Goal: Task Accomplishment & Management: Complete application form

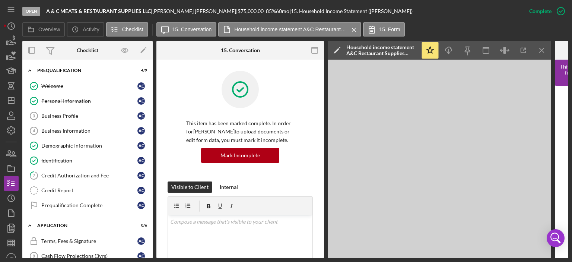
scroll to position [174, 0]
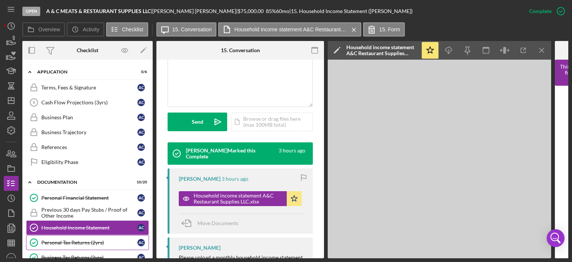
click at [78, 239] on div "Personal Tax Returns (2yrs)" at bounding box center [89, 242] width 96 height 6
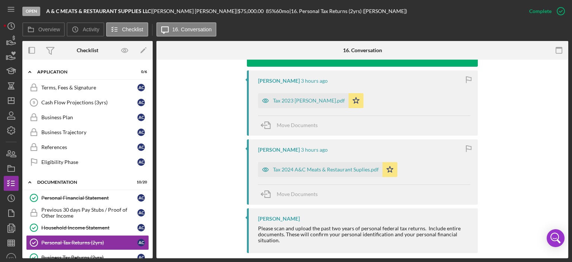
scroll to position [272, 0]
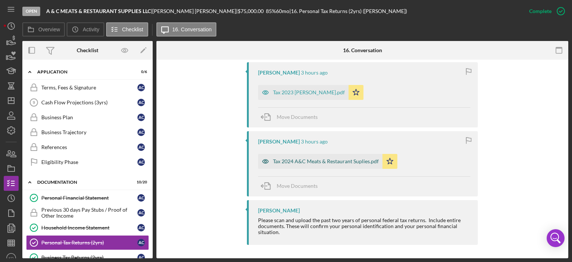
click at [310, 160] on div "Tax 2024 A&C Meats & Restaurant Suplies.pdf" at bounding box center [326, 161] width 106 height 6
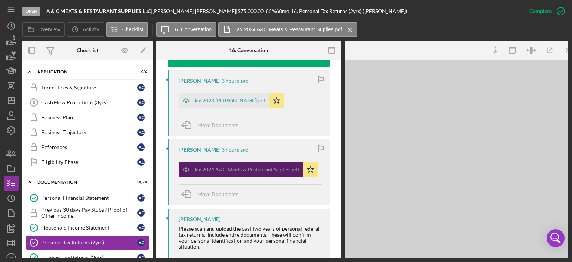
scroll to position [280, 0]
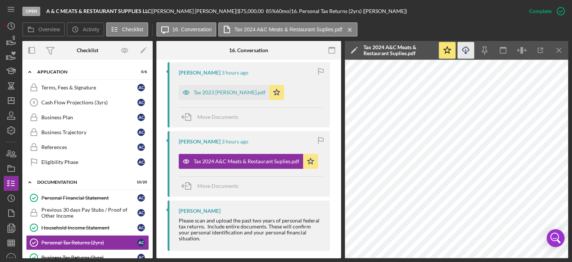
click at [466, 49] on icon "Icon/Download" at bounding box center [465, 50] width 17 height 17
click at [219, 90] on div "Tax 2023 [PERSON_NAME].pdf" at bounding box center [230, 92] width 72 height 6
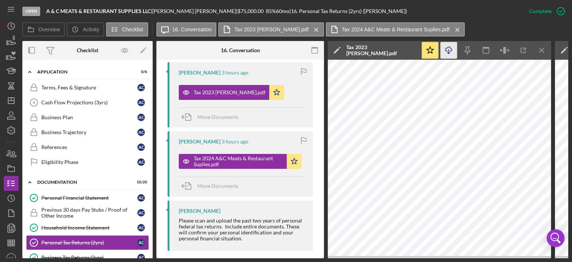
click at [445, 48] on icon "Icon/Download" at bounding box center [448, 50] width 17 height 17
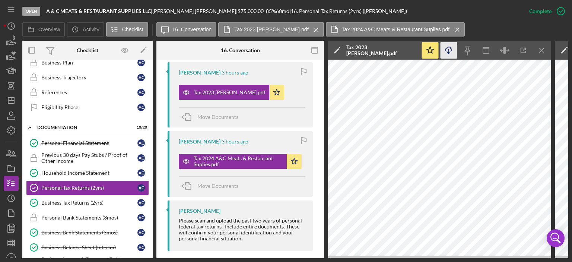
scroll to position [212, 0]
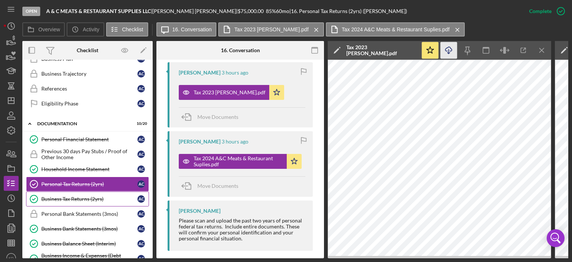
click at [87, 196] on div "Business Tax Returns (2yrs)" at bounding box center [89, 199] width 96 height 6
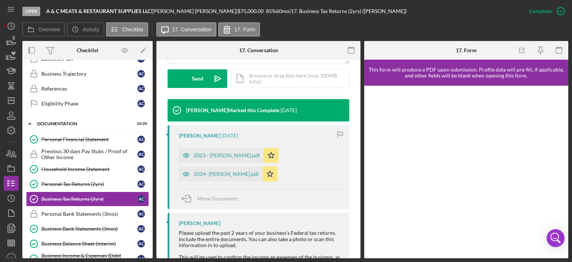
scroll to position [255, 0]
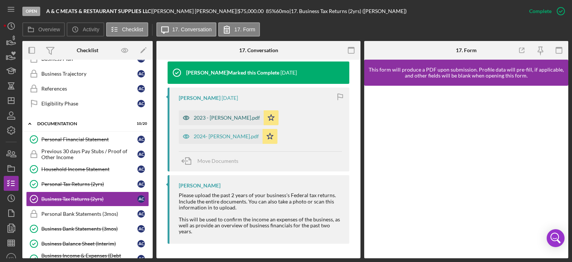
click at [236, 117] on div "2023 - [PERSON_NAME].pdf" at bounding box center [227, 118] width 66 height 6
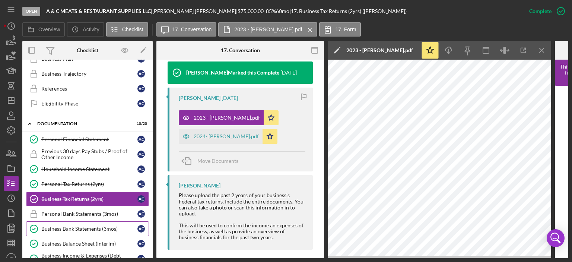
click at [94, 226] on div "Business Bank Statements (3mos)" at bounding box center [89, 229] width 96 height 6
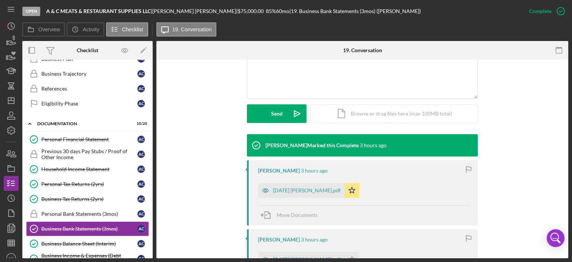
scroll to position [347, 0]
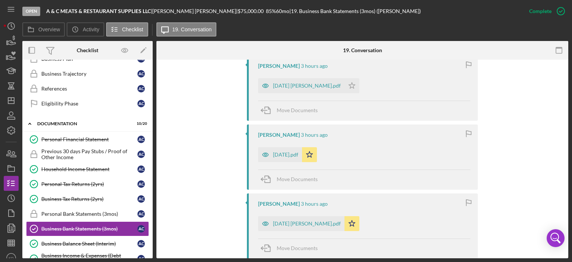
click at [566, 246] on div "This item has been marked complete. In order for [PERSON_NAME] to upload docume…" at bounding box center [362, 31] width 412 height 639
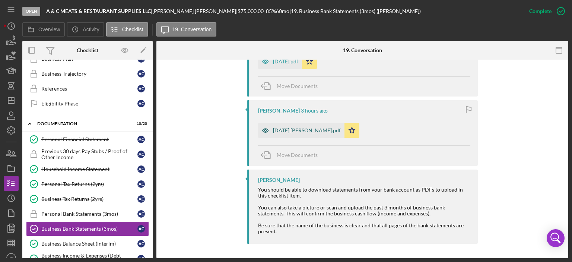
click at [285, 131] on div "[DATE] [PERSON_NAME].pdf" at bounding box center [307, 130] width 68 height 6
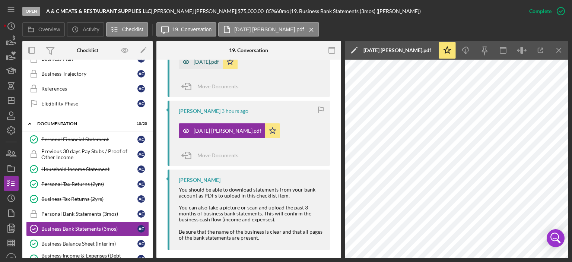
click at [212, 61] on div "[DATE].pdf" at bounding box center [206, 62] width 25 height 6
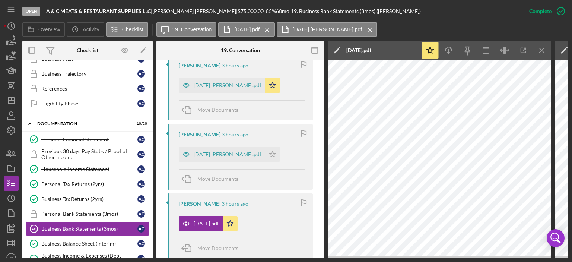
scroll to position [289, 0]
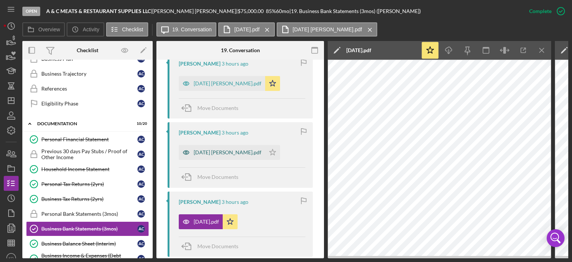
click at [226, 152] on div "[DATE] [PERSON_NAME].pdf" at bounding box center [228, 152] width 68 height 6
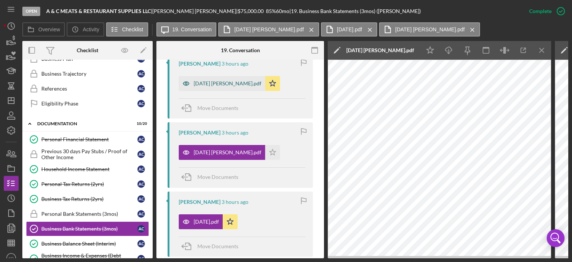
click at [243, 80] on div "[DATE] [PERSON_NAME].pdf" at bounding box center [228, 83] width 68 height 6
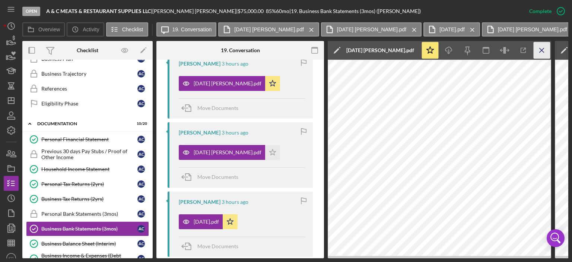
click at [544, 48] on icon "Icon/Menu Close" at bounding box center [541, 50] width 17 height 17
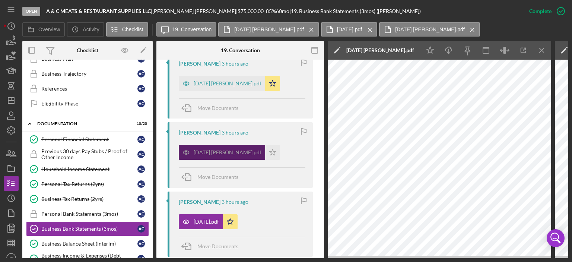
click at [231, 150] on div "[DATE] [PERSON_NAME].pdf" at bounding box center [228, 152] width 68 height 6
click at [229, 82] on div "[DATE] [PERSON_NAME].pdf" at bounding box center [228, 83] width 68 height 6
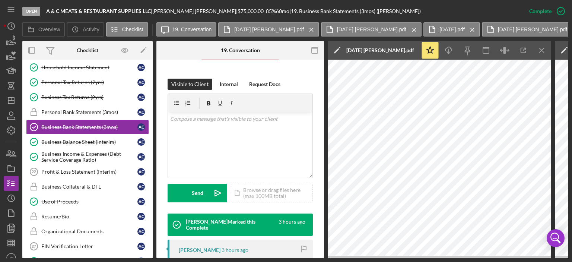
scroll to position [315, 0]
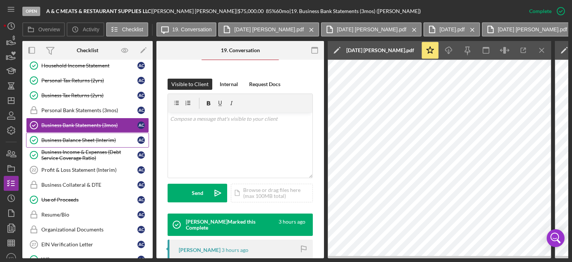
click at [81, 137] on div "Business Balance Sheet (Interim)" at bounding box center [89, 140] width 96 height 6
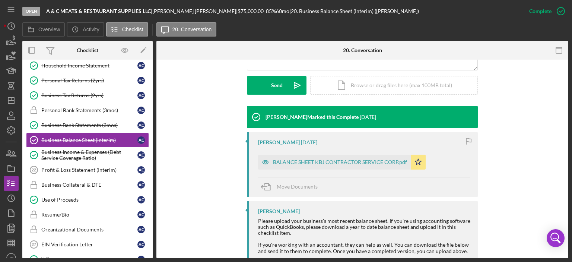
scroll to position [236, 0]
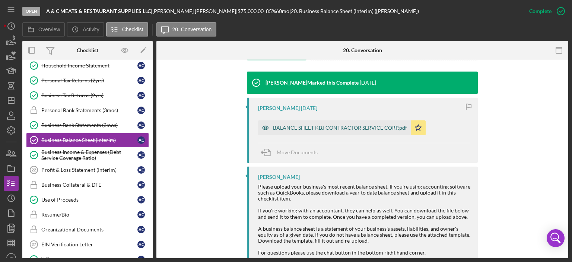
click at [331, 126] on div "BALANCE SHEET KBJ CONTRACTOR SERVICE CORP.pdf" at bounding box center [340, 128] width 134 height 6
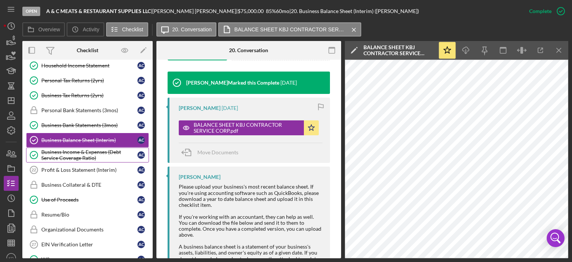
click at [66, 152] on div "Business Income & Expenses (Debt Service Coverage Ratio)" at bounding box center [89, 155] width 96 height 12
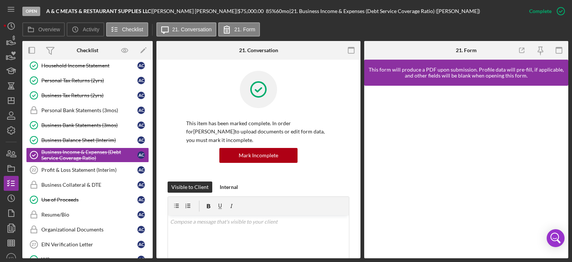
click at [360, 178] on div "Overview Internal Workflow Stage Open Icon/Dropdown Arrow Archive (can unarchiv…" at bounding box center [295, 149] width 546 height 217
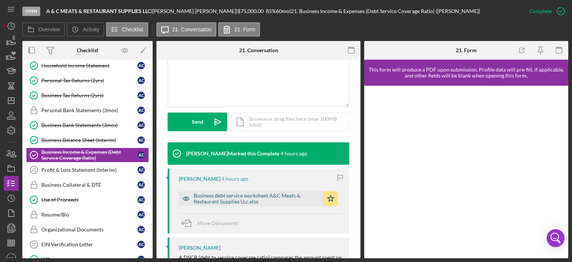
click at [287, 195] on div "Business debt service worksheet A&C Meats & Restaurant Supplies LLc.xlsx" at bounding box center [257, 198] width 126 height 12
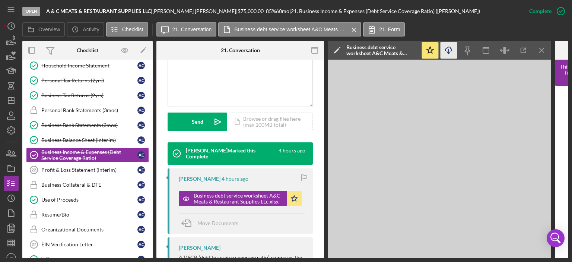
click at [449, 51] on line "button" at bounding box center [449, 51] width 0 height 4
click at [51, 197] on div "Use of Proceeds" at bounding box center [89, 200] width 96 height 6
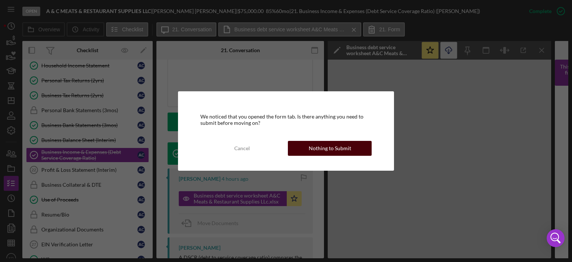
click at [356, 149] on button "Nothing to Submit" at bounding box center [330, 148] width 84 height 15
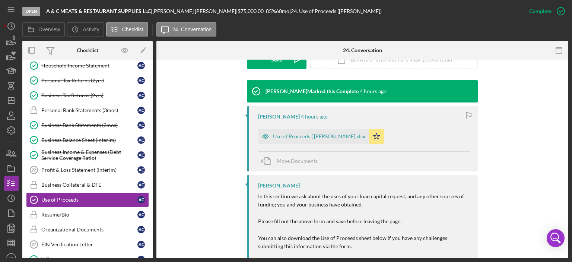
scroll to position [262, 0]
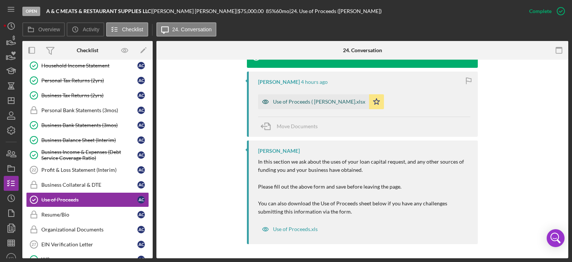
click at [319, 102] on div "Use of Proceeds ( [PERSON_NAME].xlsx" at bounding box center [319, 102] width 92 height 6
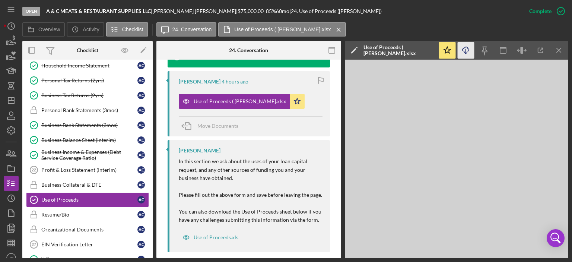
click at [465, 50] on icon "Icon/Download" at bounding box center [465, 50] width 17 height 17
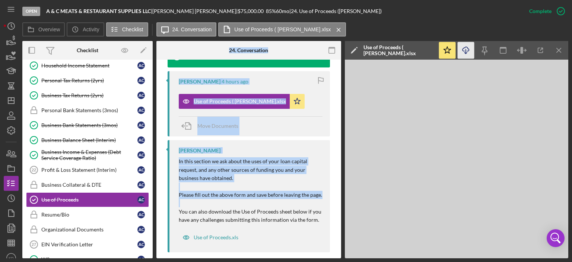
drag, startPoint x: 153, startPoint y: 175, endPoint x: 156, endPoint y: 216, distance: 40.3
click at [156, 216] on div "Overview Internal Workflow Stage Open Icon/Dropdown Arrow Archive (can unarchiv…" at bounding box center [295, 149] width 546 height 217
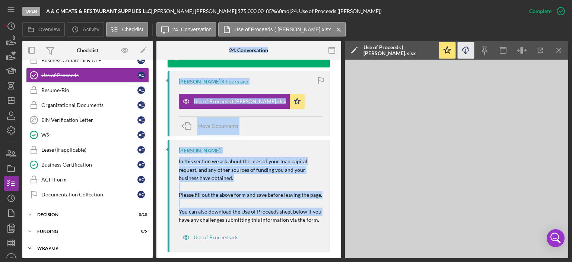
scroll to position [436, 0]
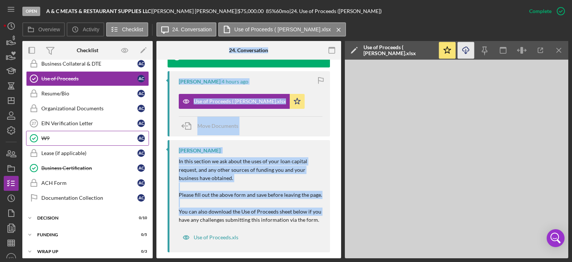
click at [47, 135] on div "W9" at bounding box center [89, 138] width 96 height 6
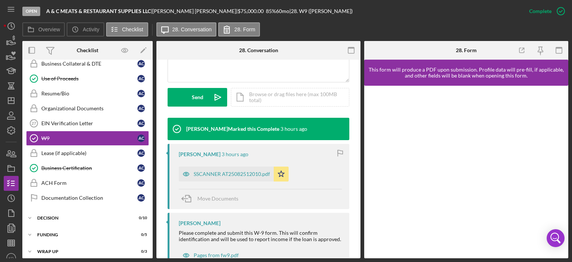
scroll to position [225, 0]
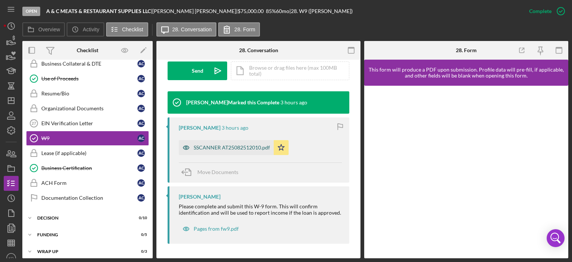
click at [217, 150] on div "SSCANNER AT25082512010.pdf" at bounding box center [232, 147] width 76 height 6
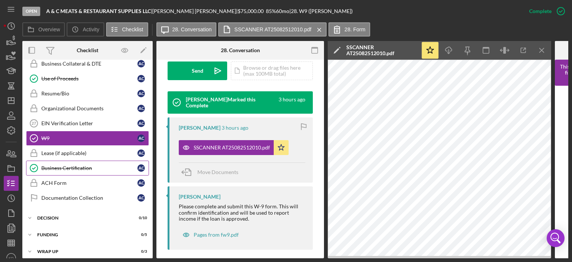
click at [74, 165] on div "Business Certification" at bounding box center [89, 168] width 96 height 6
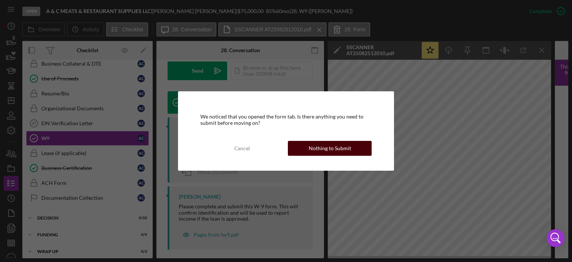
click at [320, 147] on div "Nothing to Submit" at bounding box center [330, 148] width 42 height 15
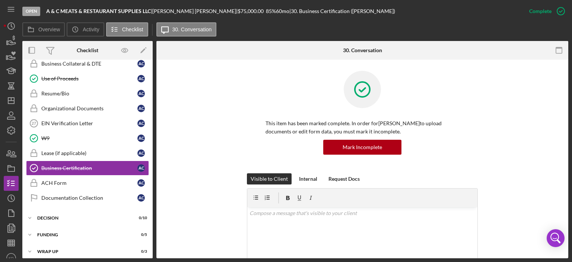
scroll to position [174, 0]
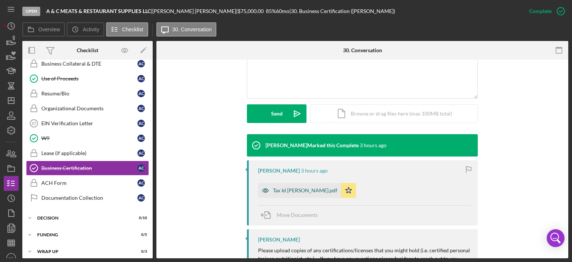
click at [283, 190] on div "Tax Id [PERSON_NAME].pdf" at bounding box center [305, 190] width 64 height 6
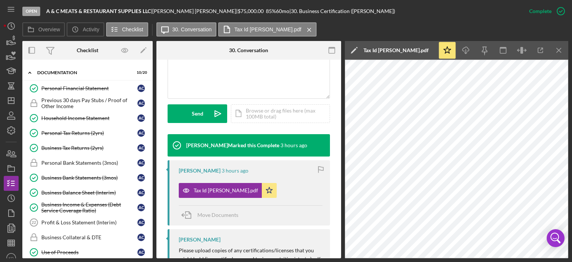
scroll to position [0, 0]
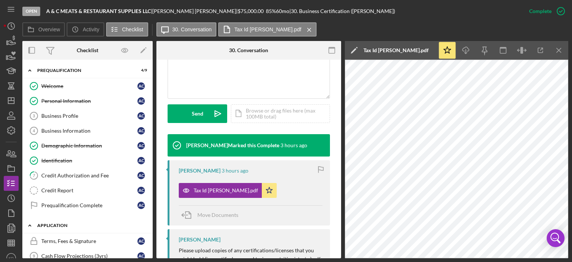
click at [29, 223] on icon "Icon/Expander" at bounding box center [29, 225] width 15 height 15
click at [29, 71] on polyline at bounding box center [30, 70] width 2 height 1
click at [57, 116] on div "Business Profile" at bounding box center [89, 116] width 96 height 6
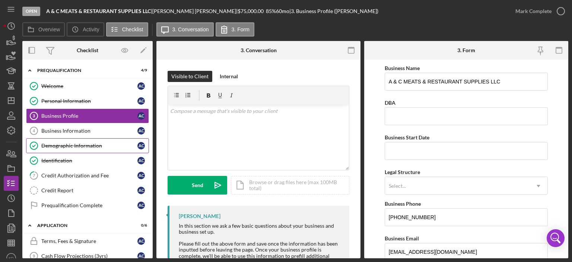
click at [81, 143] on div "Demographic Information" at bounding box center [89, 146] width 96 height 6
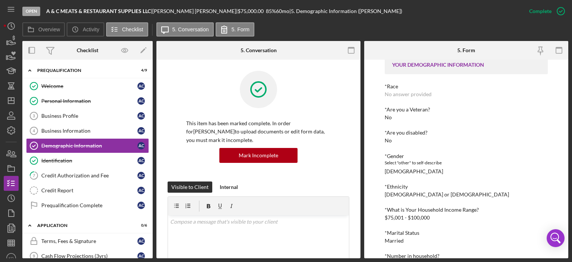
scroll to position [11, 0]
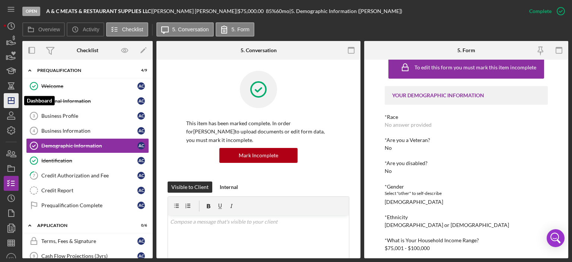
click at [11, 101] on icon "Icon/Dashboard" at bounding box center [11, 100] width 19 height 19
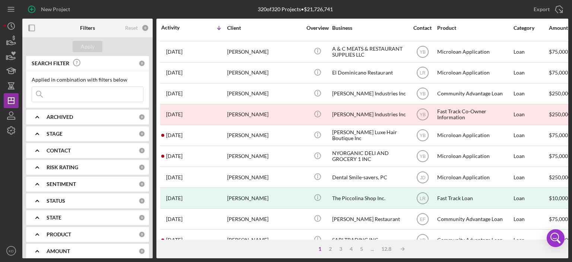
scroll to position [208, 0]
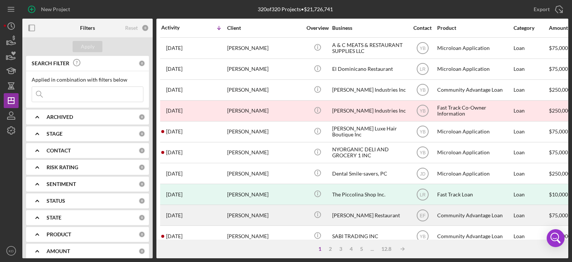
click at [357, 214] on div "[PERSON_NAME] Restaurant" at bounding box center [369, 215] width 74 height 20
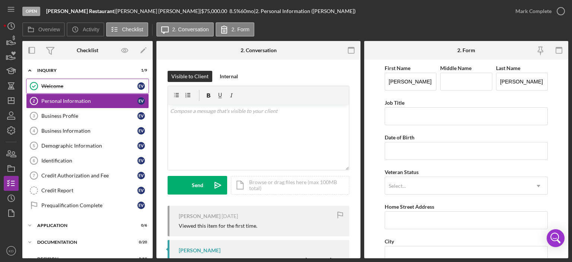
click at [49, 84] on div "Welcome" at bounding box center [89, 86] width 96 height 6
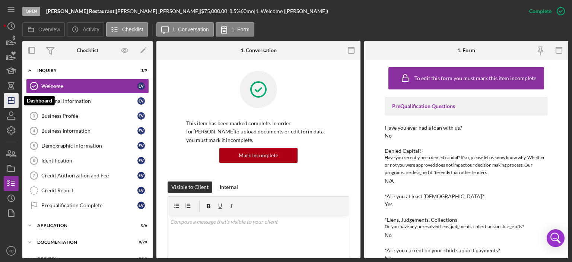
click at [12, 101] on line "button" at bounding box center [11, 101] width 6 height 0
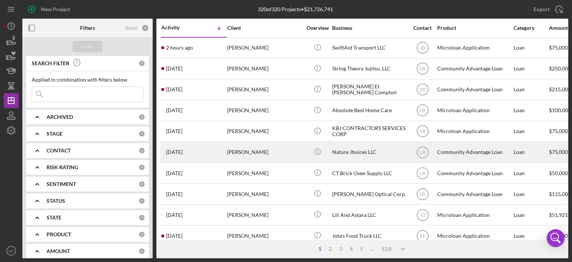
click at [345, 153] on div "Nature Jhuices LLC" at bounding box center [369, 152] width 74 height 20
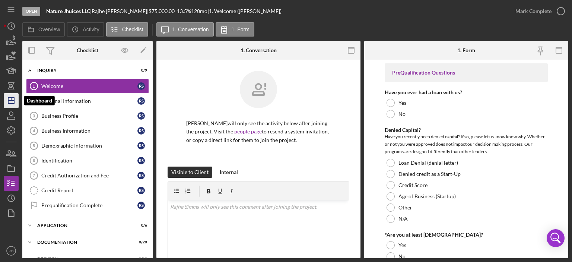
click at [12, 101] on line "button" at bounding box center [11, 101] width 6 height 0
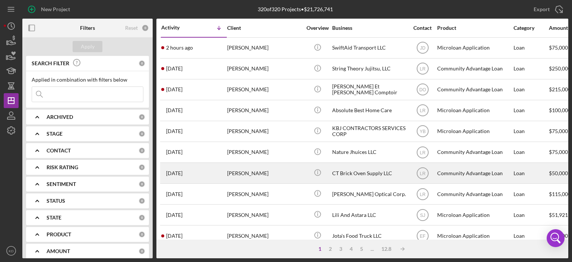
click at [343, 173] on div "CT Brick Oven Supply LLC" at bounding box center [369, 173] width 74 height 20
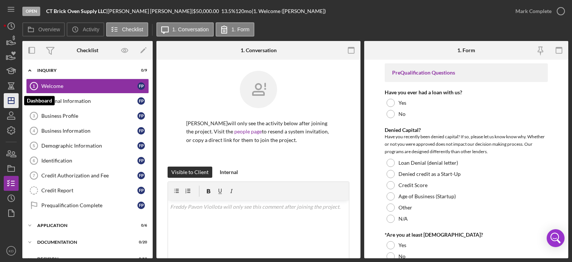
click at [10, 99] on icon "Icon/Dashboard" at bounding box center [11, 100] width 19 height 19
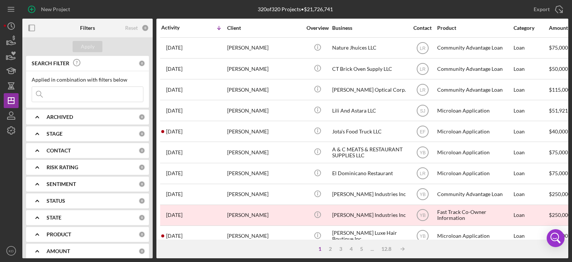
scroll to position [119, 0]
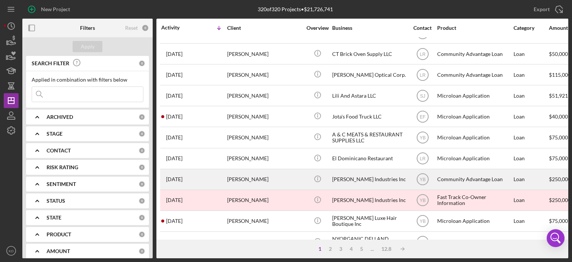
click at [339, 178] on div "[PERSON_NAME] Industries Inc" at bounding box center [369, 179] width 74 height 20
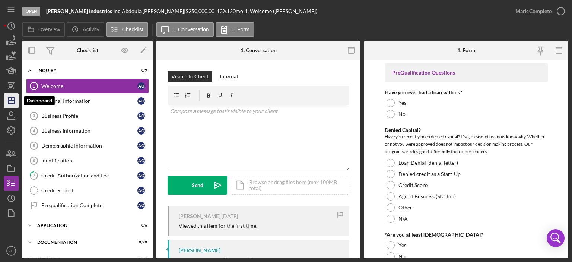
click at [15, 98] on icon "Icon/Dashboard" at bounding box center [11, 100] width 19 height 19
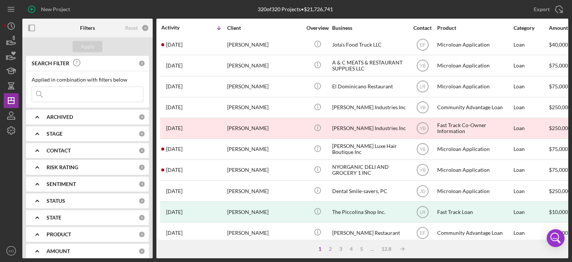
scroll to position [196, 0]
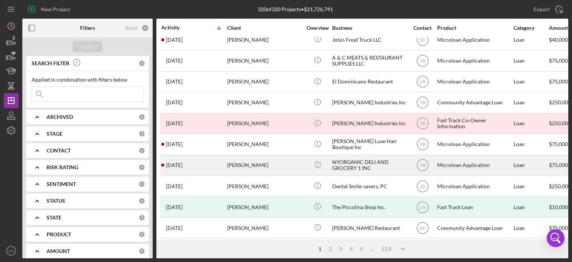
click at [339, 165] on div "NYORGANIC DELI AND GROCERY 1 INC" at bounding box center [369, 165] width 74 height 20
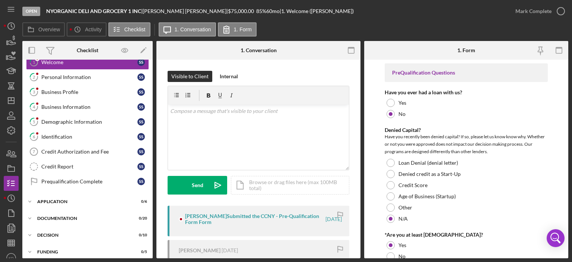
scroll to position [22, 0]
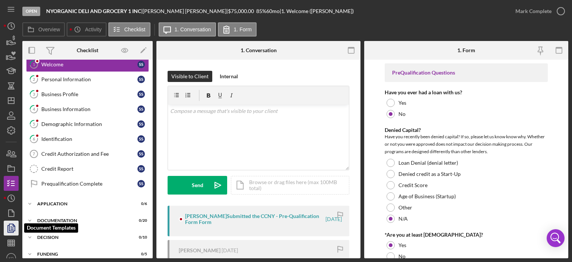
click at [12, 229] on icon "button" at bounding box center [12, 227] width 3 height 3
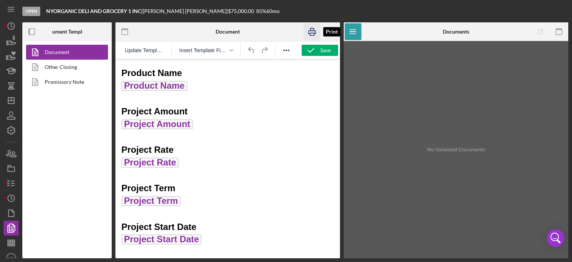
click at [310, 30] on g "button" at bounding box center [311, 31] width 7 height 7
click at [12, 99] on icon "Icon/Dashboard" at bounding box center [11, 100] width 19 height 19
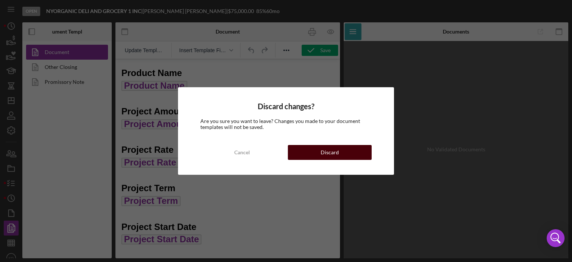
click at [320, 152] on button "Discard" at bounding box center [330, 152] width 84 height 15
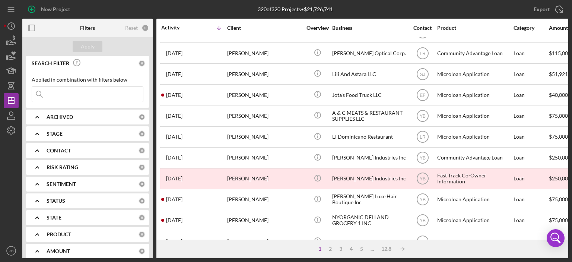
scroll to position [149, 0]
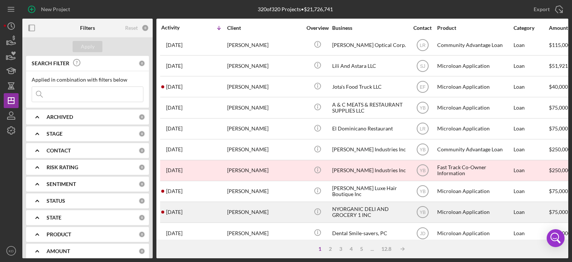
click at [337, 213] on div "NYORGANIC DELI AND GROCERY 1 INC" at bounding box center [369, 212] width 74 height 20
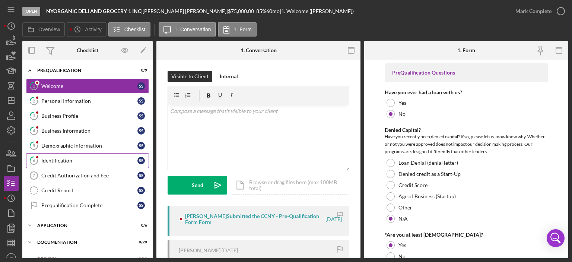
click at [56, 160] on div "Identification" at bounding box center [89, 160] width 96 height 6
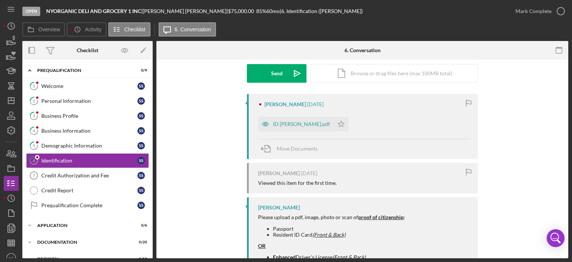
scroll to position [88, 0]
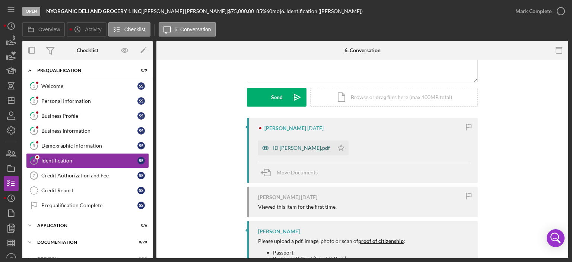
click at [290, 145] on div "ID [PERSON_NAME].pdf" at bounding box center [301, 148] width 57 height 6
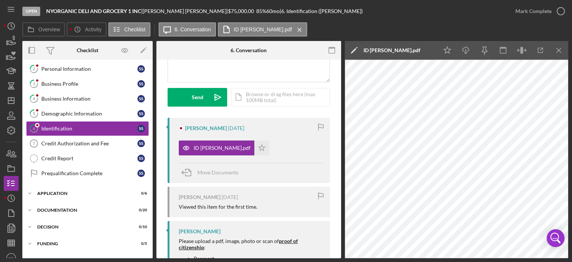
scroll to position [61, 0]
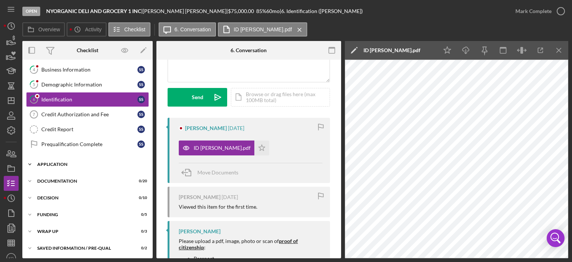
click at [29, 162] on icon "Icon/Expander" at bounding box center [29, 164] width 15 height 15
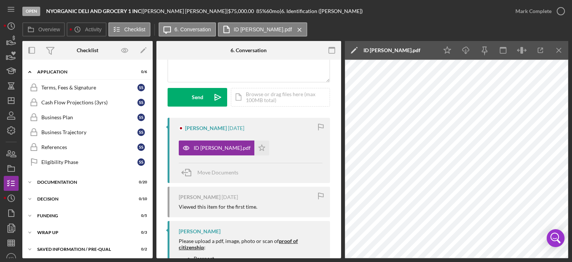
scroll to position [0, 0]
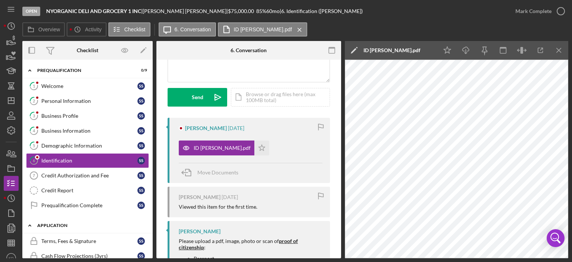
click at [31, 71] on polyline at bounding box center [30, 70] width 2 height 1
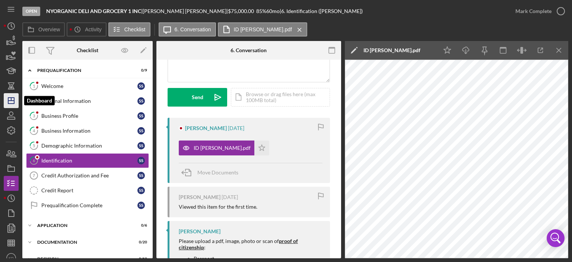
click at [12, 101] on line "button" at bounding box center [11, 101] width 6 height 0
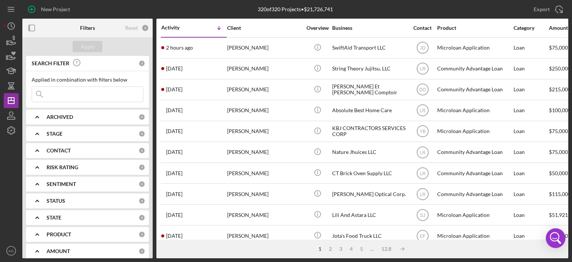
click at [564, 229] on body "New Project 320 of 320 Projects • $21,726,741 Export Icon/Export Filters Reset …" at bounding box center [286, 131] width 572 height 262
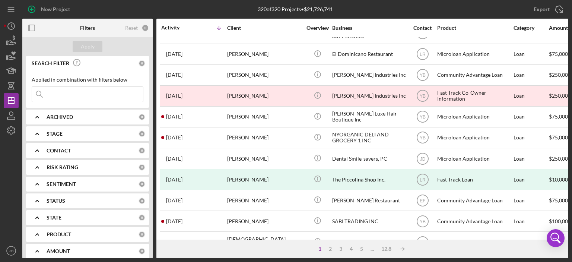
scroll to position [238, 0]
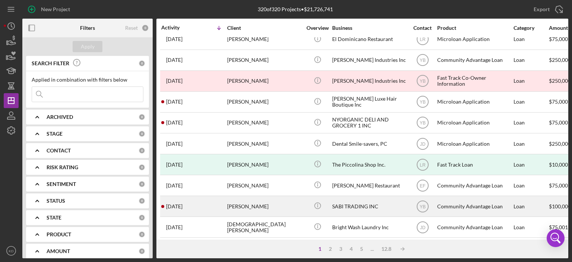
click at [338, 208] on div "SABI TRADING INC" at bounding box center [369, 206] width 74 height 20
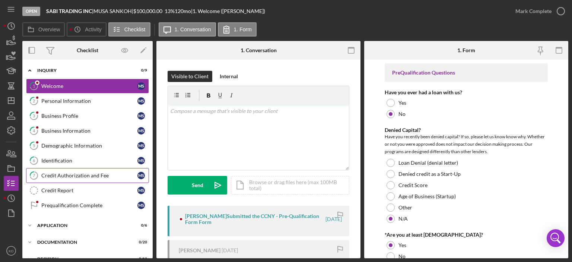
click at [87, 174] on div "Credit Authorization and Fee" at bounding box center [89, 175] width 96 height 6
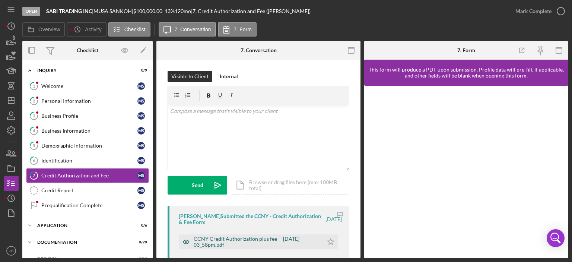
click at [290, 239] on div "CCNY Credit Authorization plus fee -- [DATE] 03_58pm.pdf" at bounding box center [257, 242] width 126 height 12
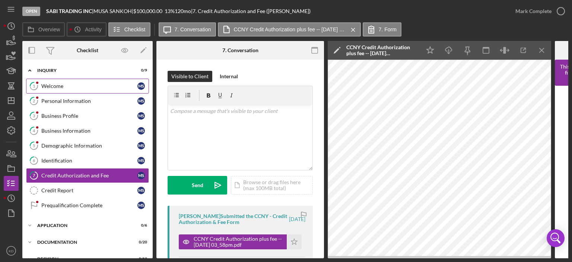
click at [63, 84] on div "Welcome" at bounding box center [89, 86] width 96 height 6
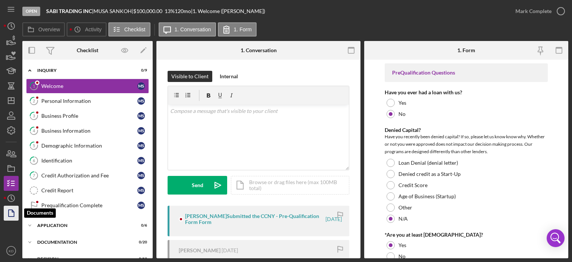
click at [13, 213] on icon "button" at bounding box center [11, 213] width 19 height 19
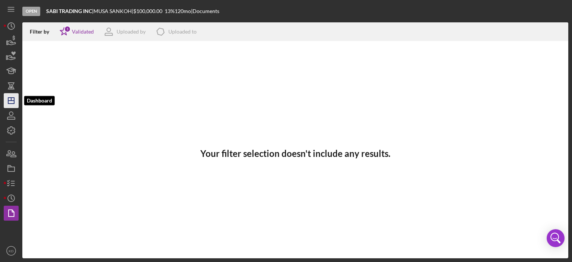
click at [9, 100] on icon "Icon/Dashboard" at bounding box center [11, 100] width 19 height 19
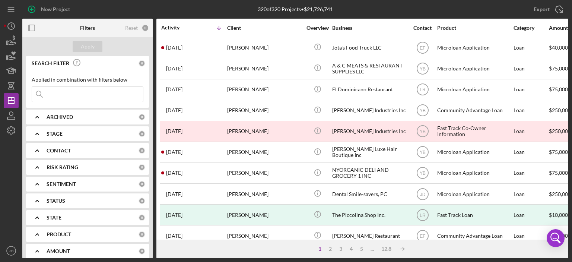
scroll to position [329, 0]
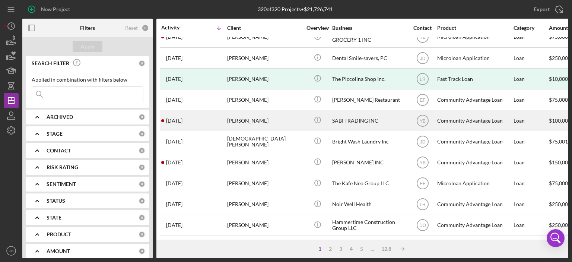
click at [255, 111] on div "[PERSON_NAME]" at bounding box center [264, 121] width 74 height 20
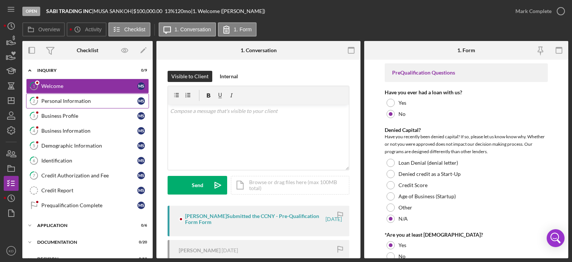
click at [78, 102] on div "Personal Information" at bounding box center [89, 101] width 96 height 6
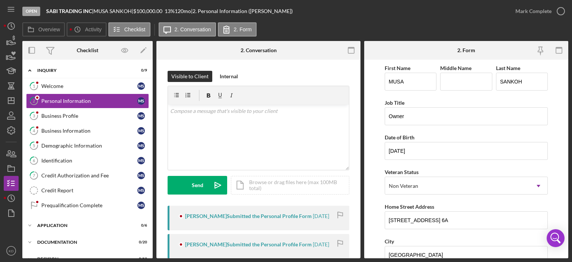
drag, startPoint x: 568, startPoint y: 130, endPoint x: 568, endPoint y: 155, distance: 25.3
click at [569, 157] on div "Open SABI TRADING INC | [PERSON_NAME] | $100,000.00 13 % 120 mo | 2. Personal I…" at bounding box center [286, 131] width 572 height 262
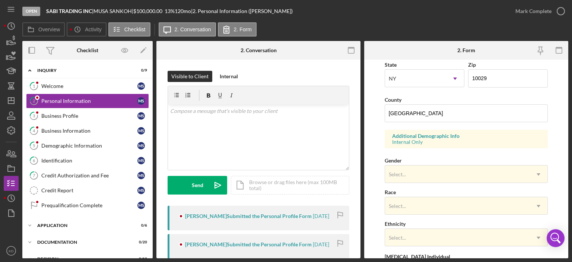
scroll to position [272, 0]
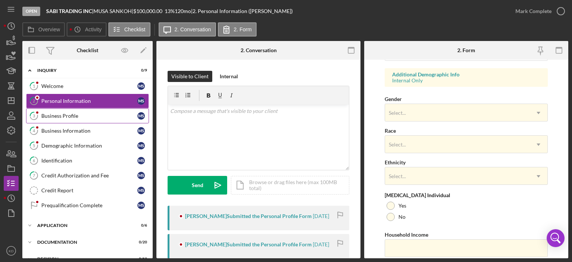
click at [57, 114] on div "Business Profile" at bounding box center [89, 116] width 96 height 6
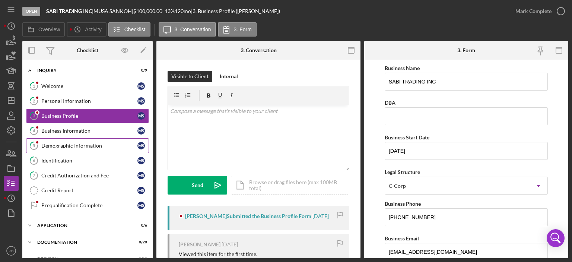
click at [58, 143] on div "Demographic Information" at bounding box center [89, 146] width 96 height 6
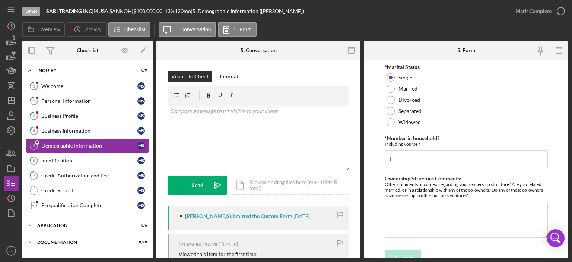
scroll to position [377, 0]
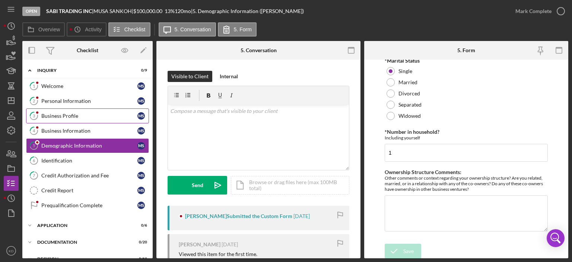
click at [64, 115] on div "Business Profile" at bounding box center [89, 116] width 96 height 6
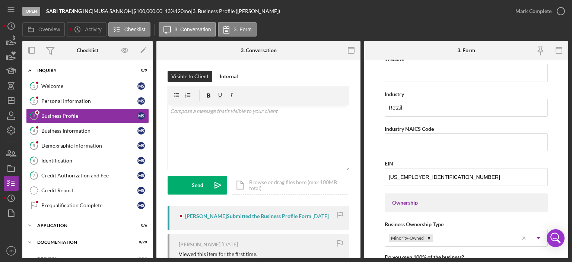
scroll to position [231, 0]
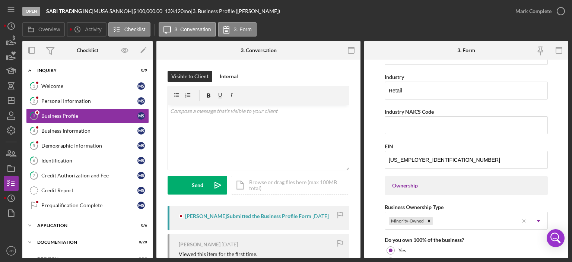
drag, startPoint x: 568, startPoint y: 136, endPoint x: 567, endPoint y: 150, distance: 14.2
click at [567, 150] on form "Business Name SABI TRADING INC DBA Business Start Date [DATE] Legal Structure C…" at bounding box center [466, 159] width 204 height 198
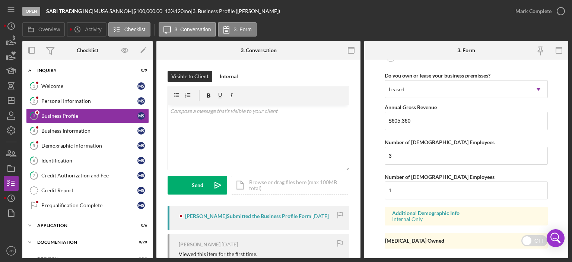
scroll to position [612, 0]
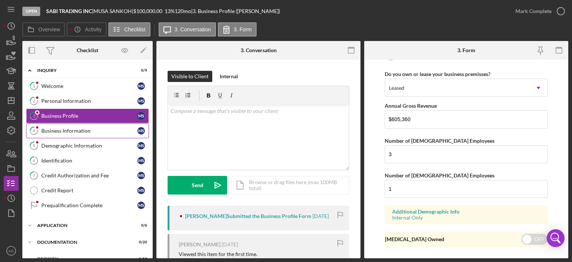
click at [61, 128] on div "Business Information" at bounding box center [89, 131] width 96 height 6
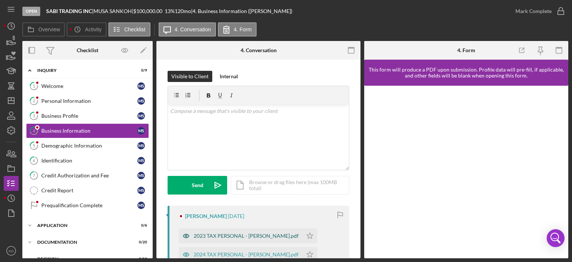
click at [268, 235] on div "2023 TAX PERSONAL - [PERSON_NAME].pdf" at bounding box center [246, 236] width 105 height 6
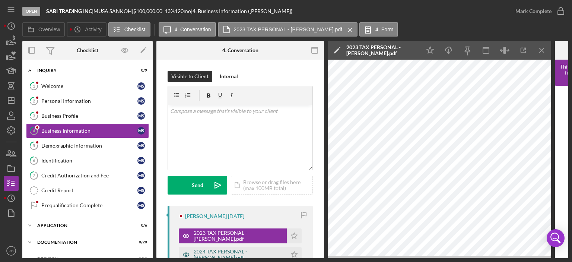
click at [219, 248] on div "2024 TAX PERSONAL - [PERSON_NAME].pdf" at bounding box center [238, 254] width 89 height 12
